Goal: Task Accomplishment & Management: Manage account settings

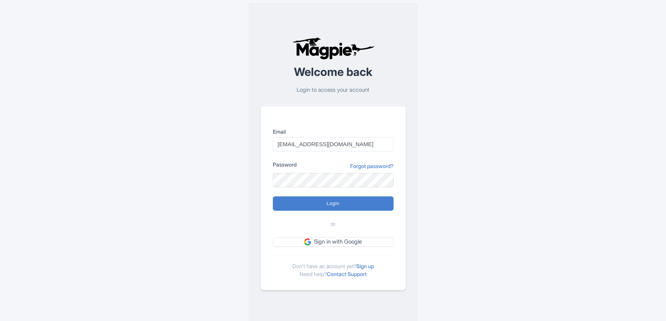
type input "Logging in..."
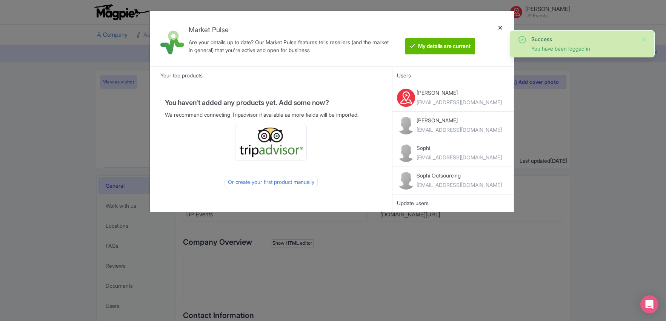
click at [500, 26] on div at bounding box center [500, 38] width 18 height 43
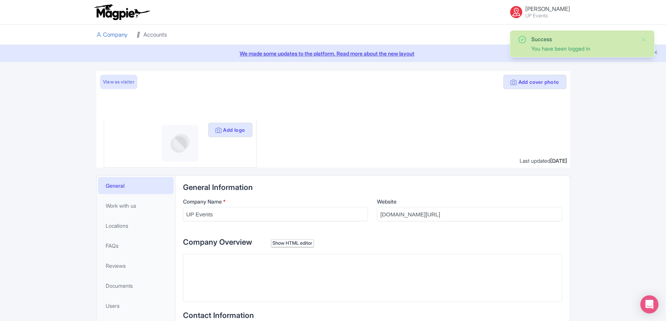
click at [146, 26] on link "Accounts" at bounding box center [152, 35] width 30 height 21
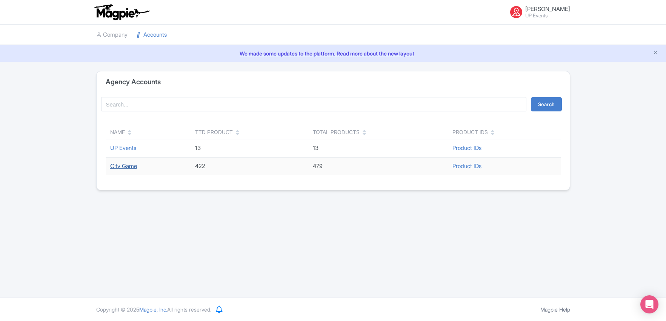
click at [137, 162] on link "City Game" at bounding box center [123, 165] width 27 height 7
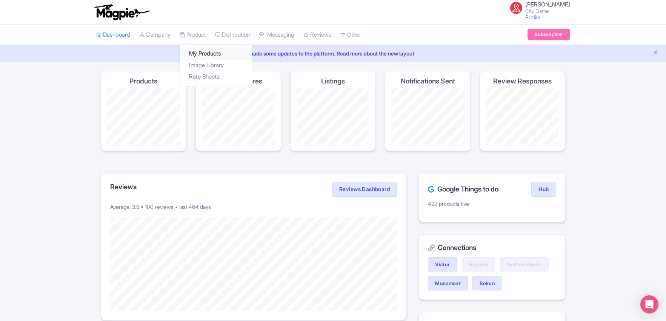
click at [202, 57] on link "My Products" at bounding box center [216, 54] width 72 height 12
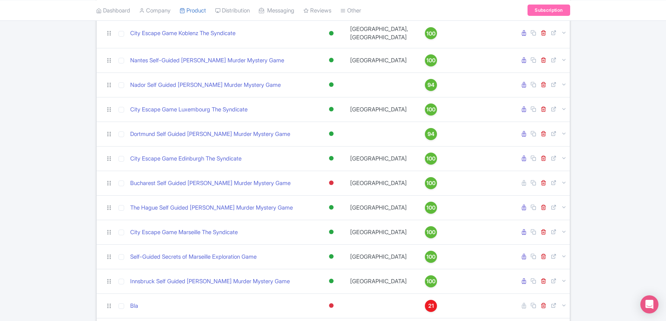
scroll to position [679, 0]
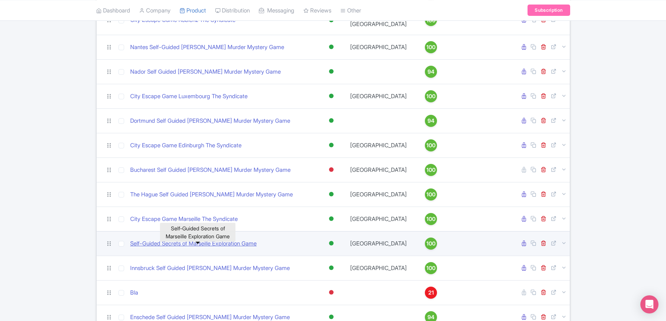
click at [223, 246] on link "Self-Guided Secrets of Marseille Exploration Game" at bounding box center [193, 243] width 126 height 9
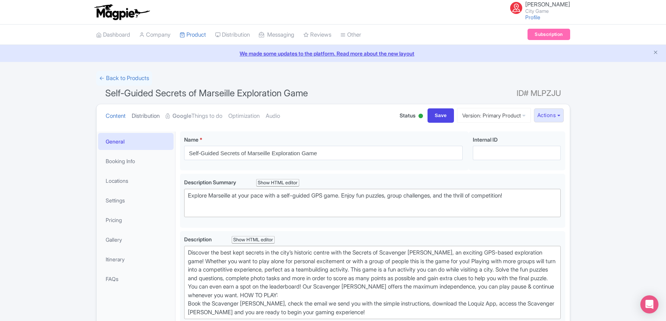
click at [139, 122] on link "Distribution" at bounding box center [146, 116] width 28 height 24
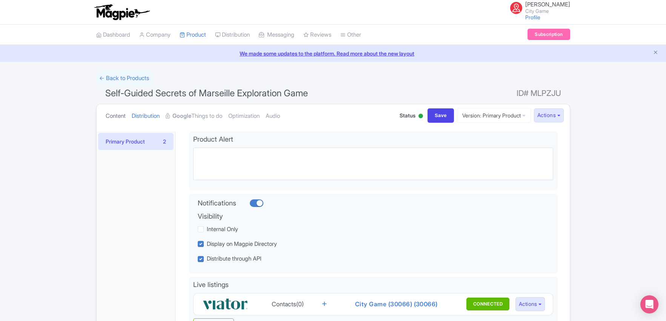
click at [122, 120] on link "Content" at bounding box center [116, 116] width 20 height 24
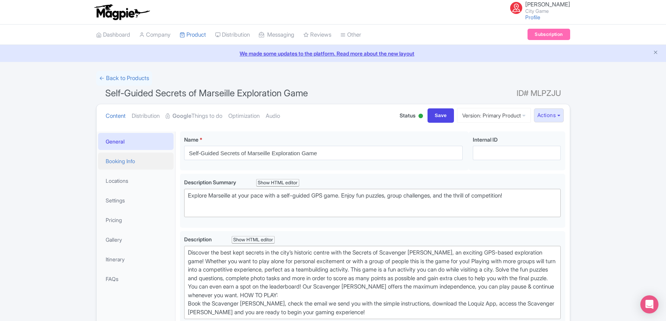
click at [125, 162] on link "Booking Info" at bounding box center [135, 160] width 75 height 17
